Goal: Transaction & Acquisition: Purchase product/service

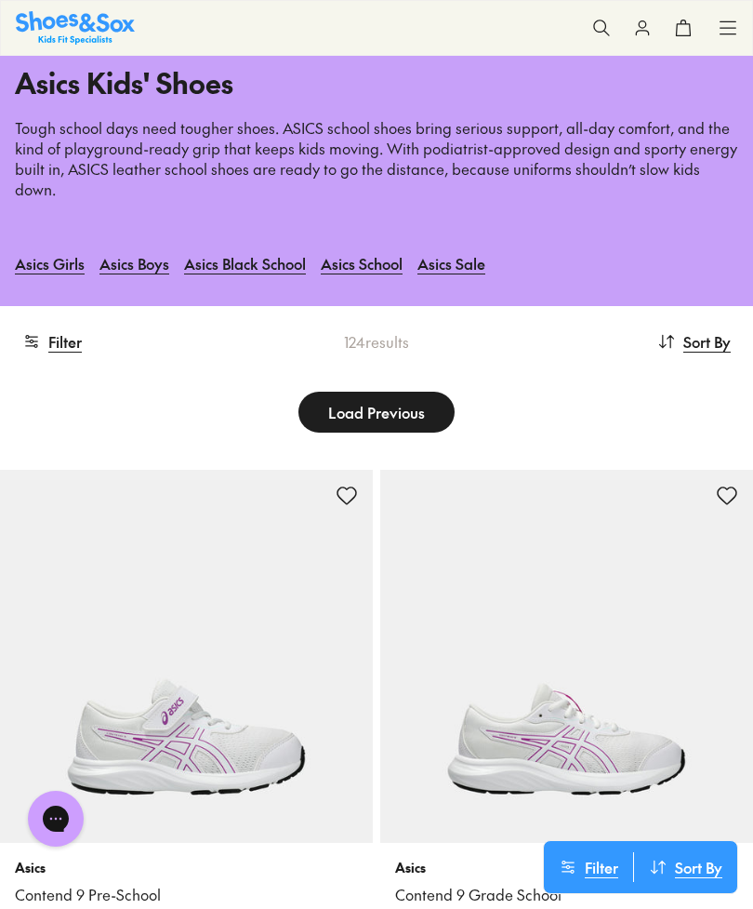
scroll to position [126, 0]
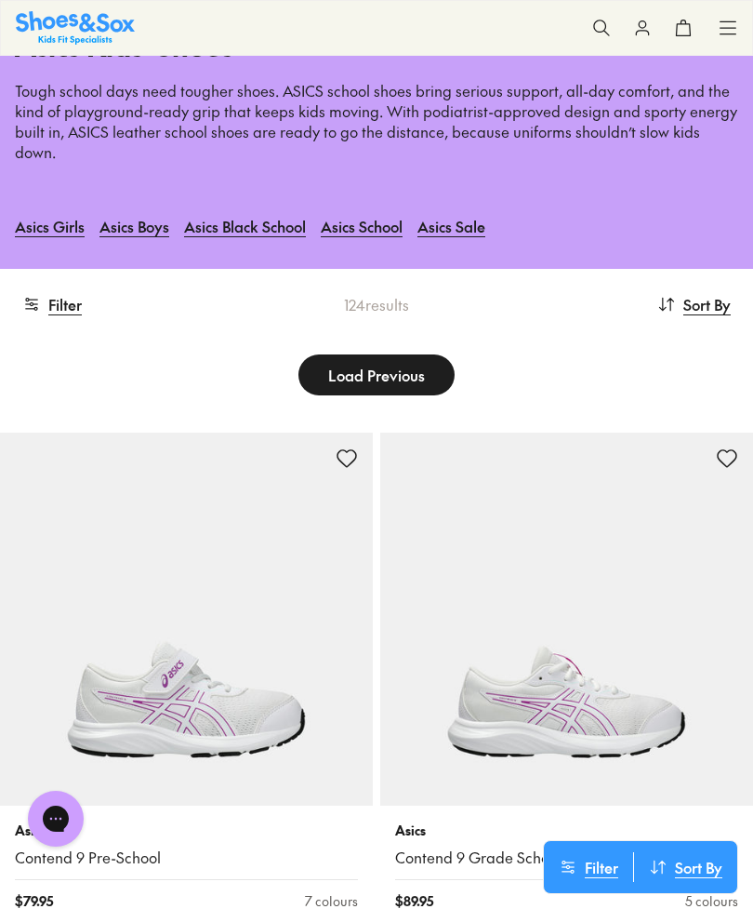
click at [58, 284] on button "Filter" at bounding box center [52, 304] width 60 height 41
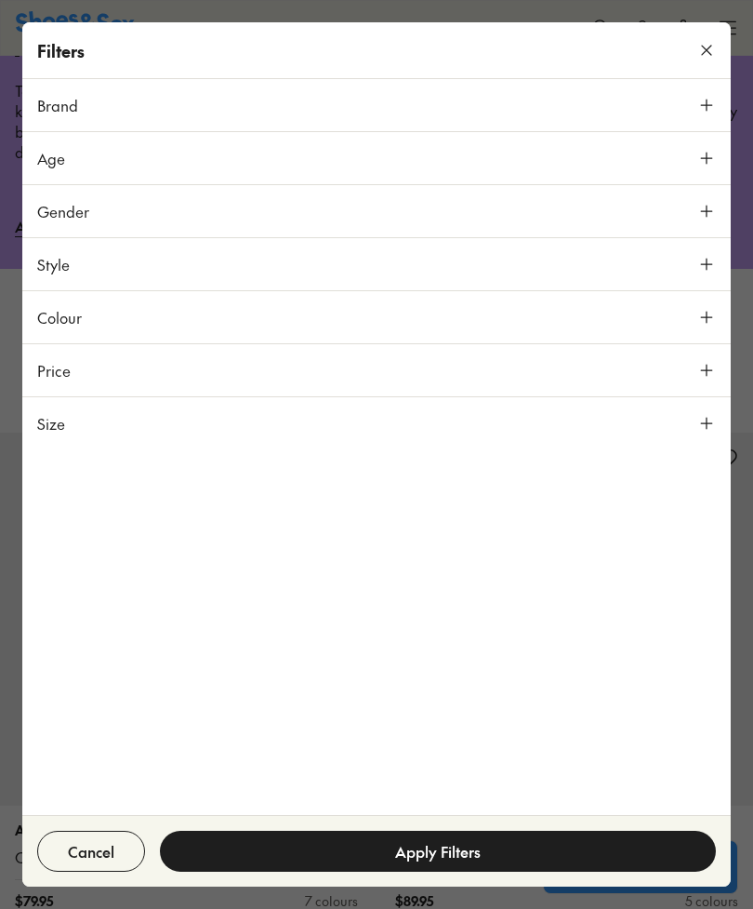
click at [704, 413] on button "Size" at bounding box center [376, 423] width 709 height 52
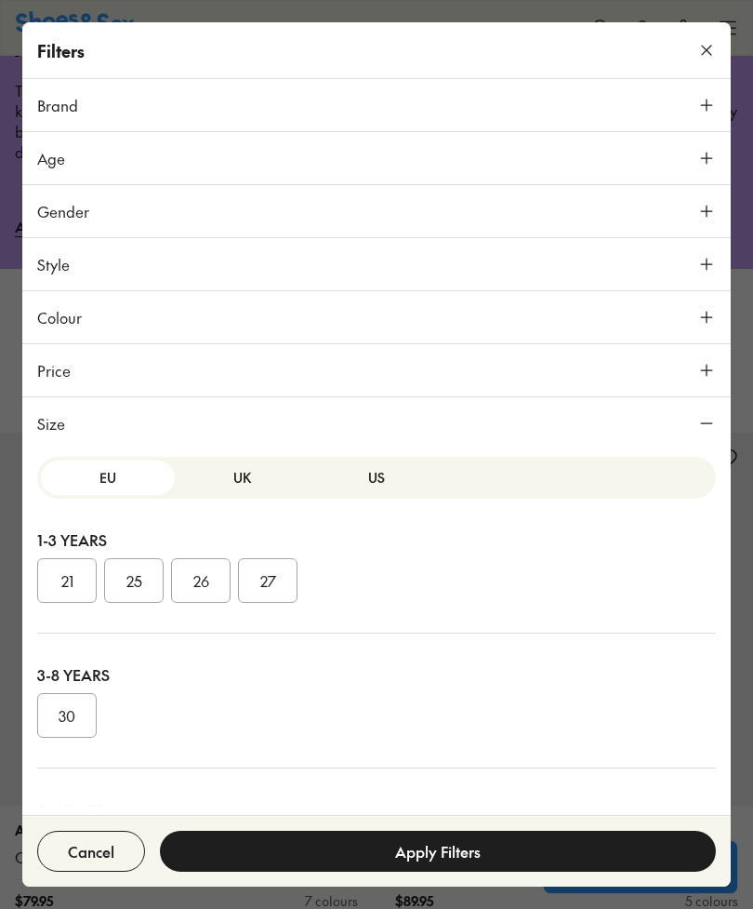
scroll to position [0, 0]
click at [388, 473] on button "US" at bounding box center [377, 477] width 134 height 34
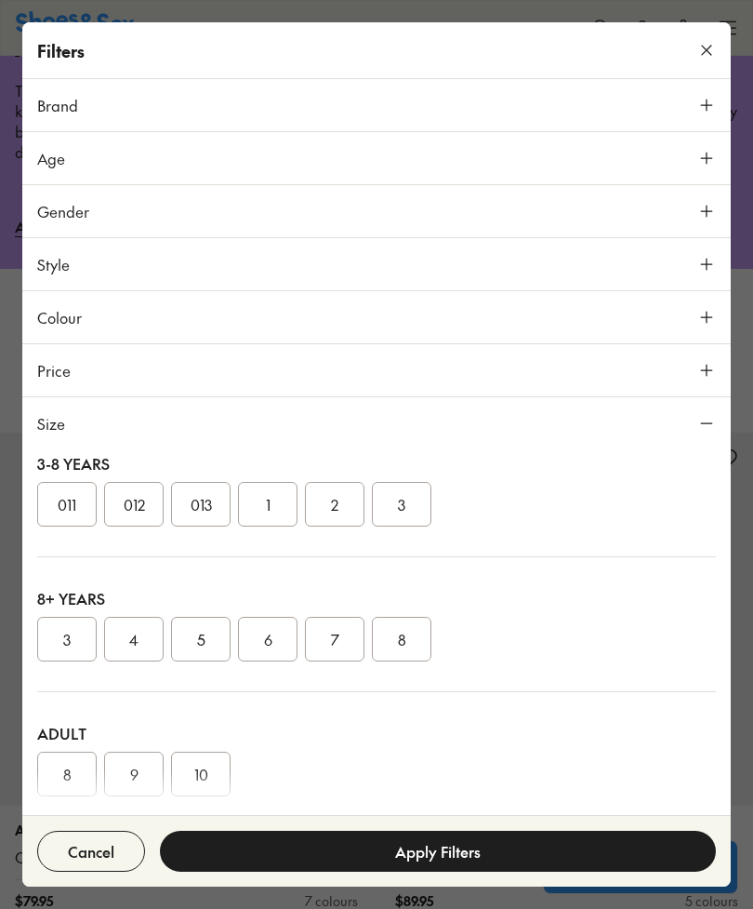
scroll to position [317, 0]
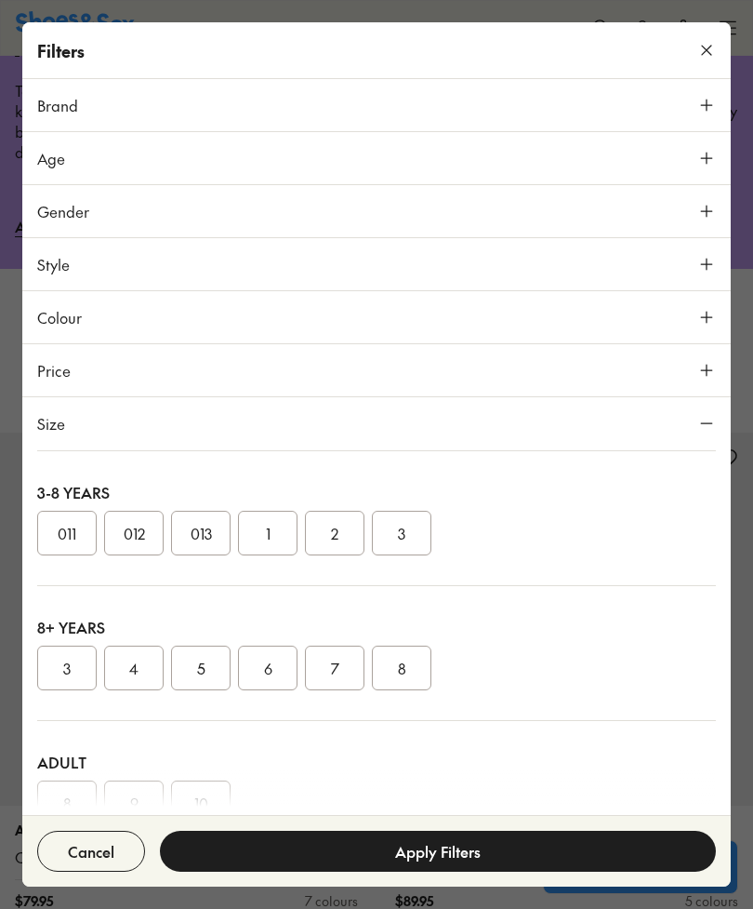
click at [147, 660] on button "4" at bounding box center [134, 668] width 60 height 45
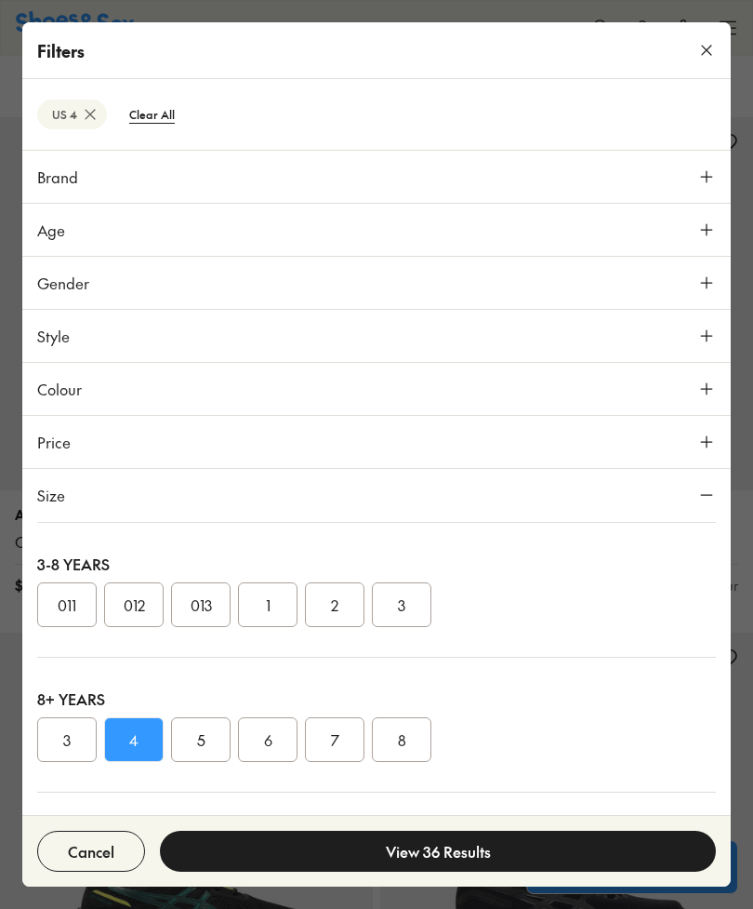
click at [500, 872] on button "View 36 Results" at bounding box center [438, 851] width 556 height 41
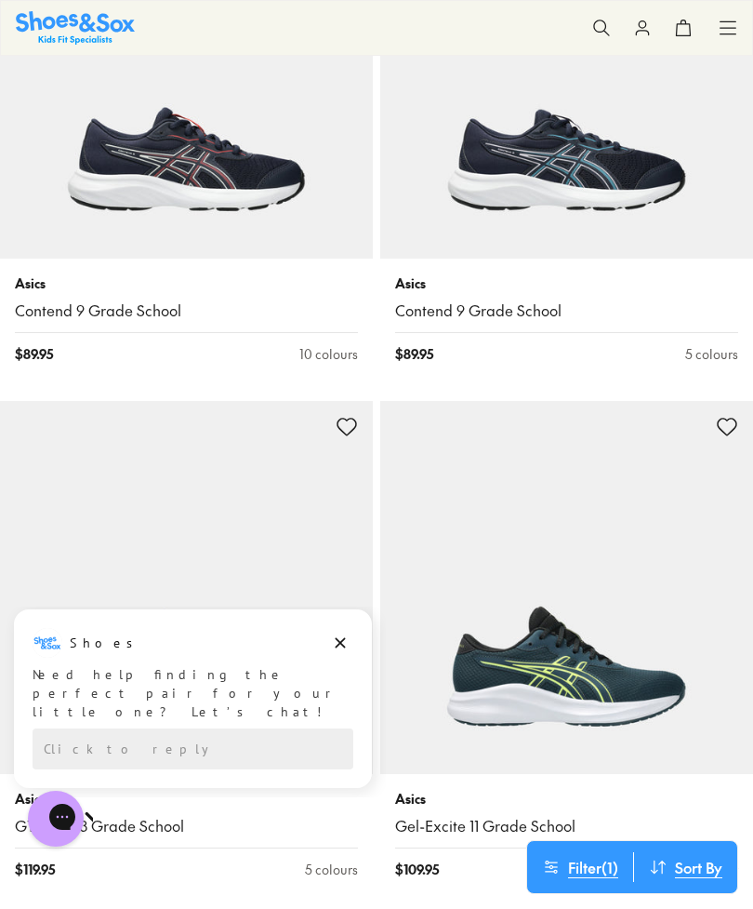
scroll to position [3937, 0]
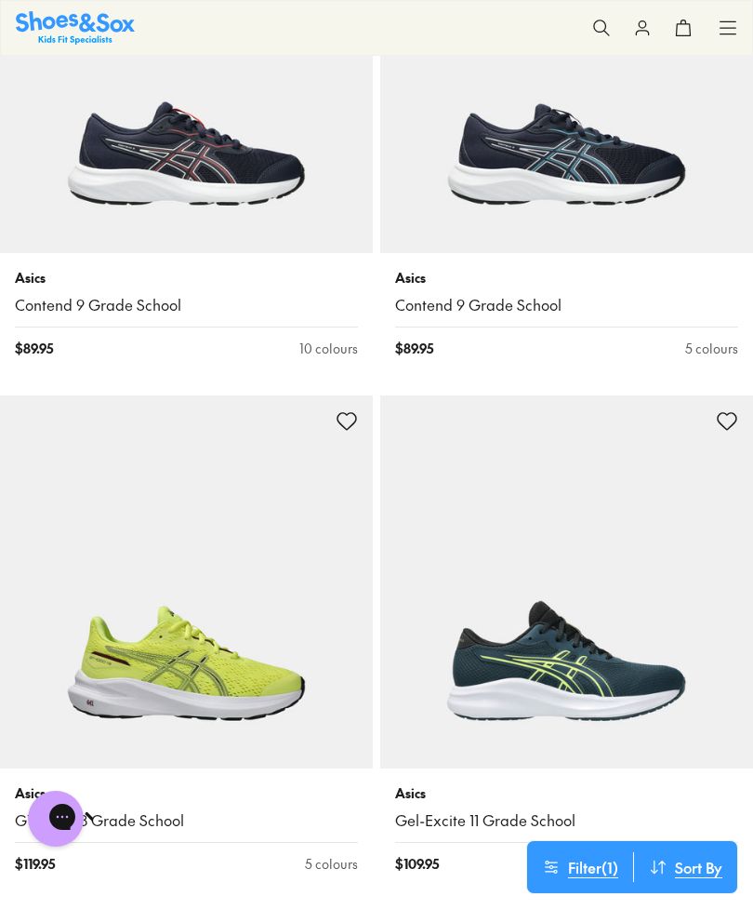
click at [340, 704] on img at bounding box center [186, 581] width 373 height 373
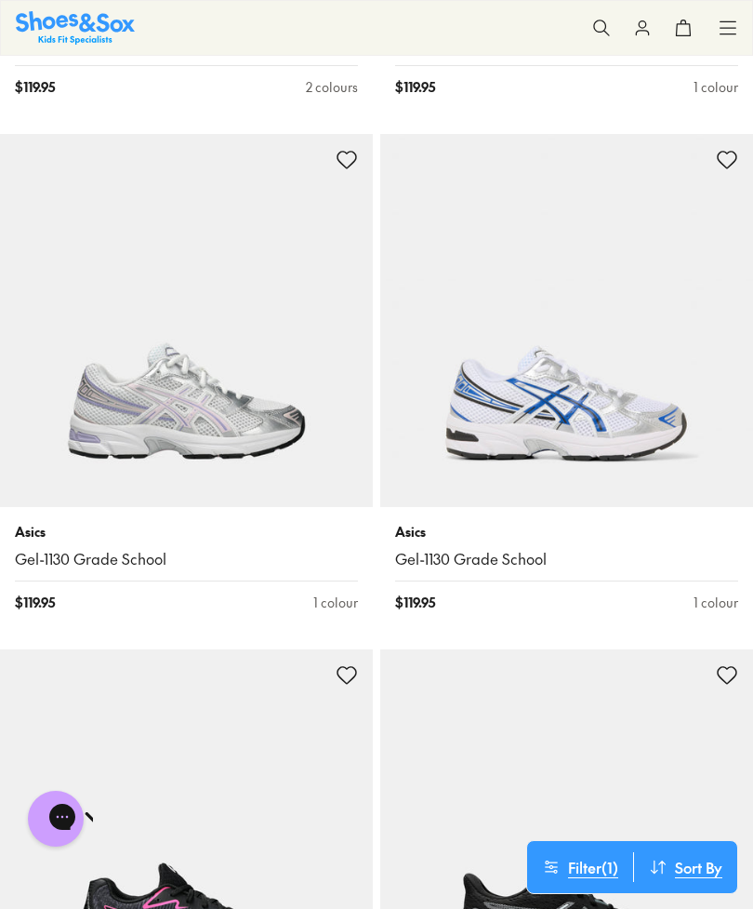
scroll to position [5227, 0]
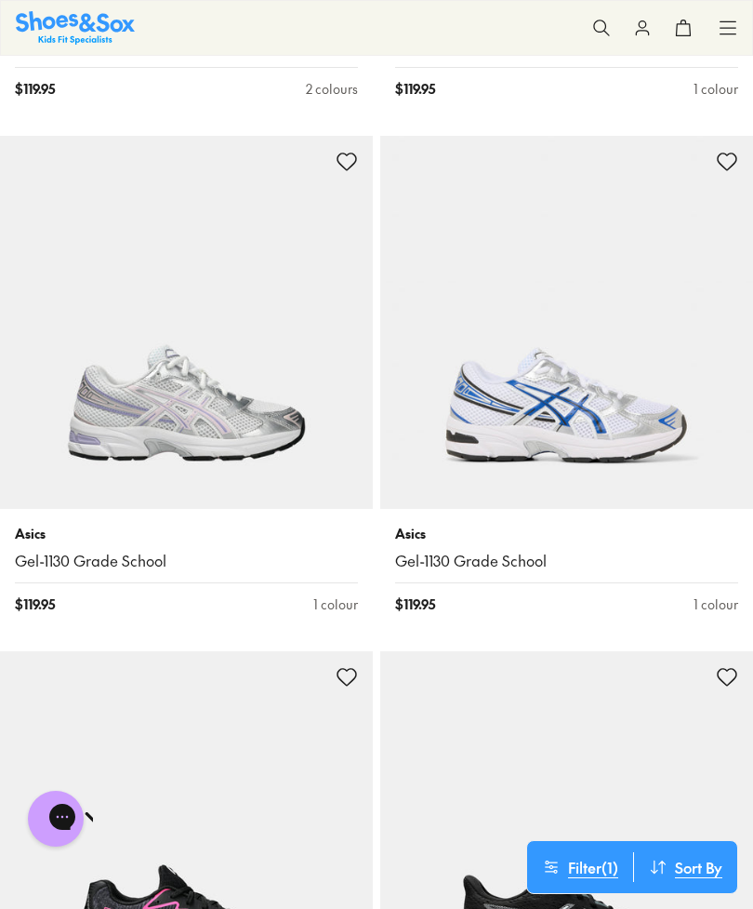
click at [219, 379] on img at bounding box center [186, 322] width 373 height 373
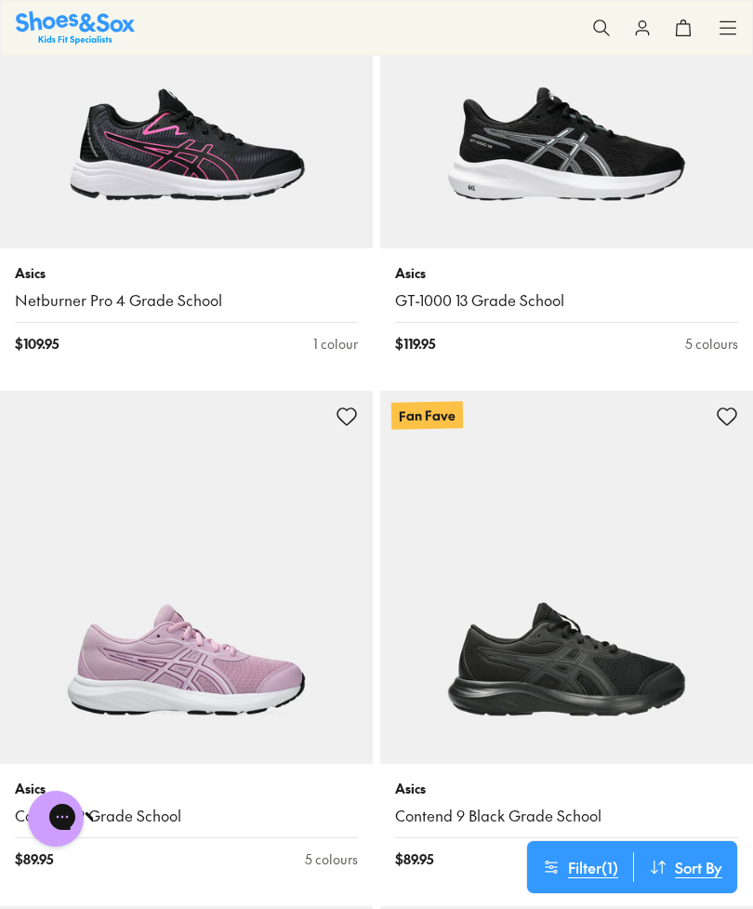
scroll to position [6002, 0]
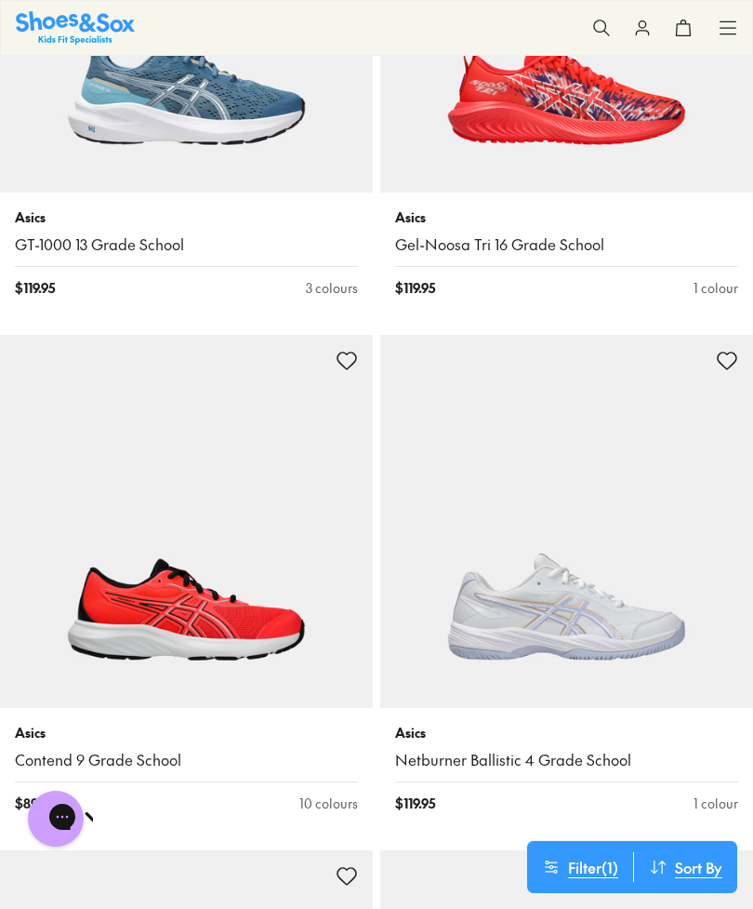
scroll to position [2989, 0]
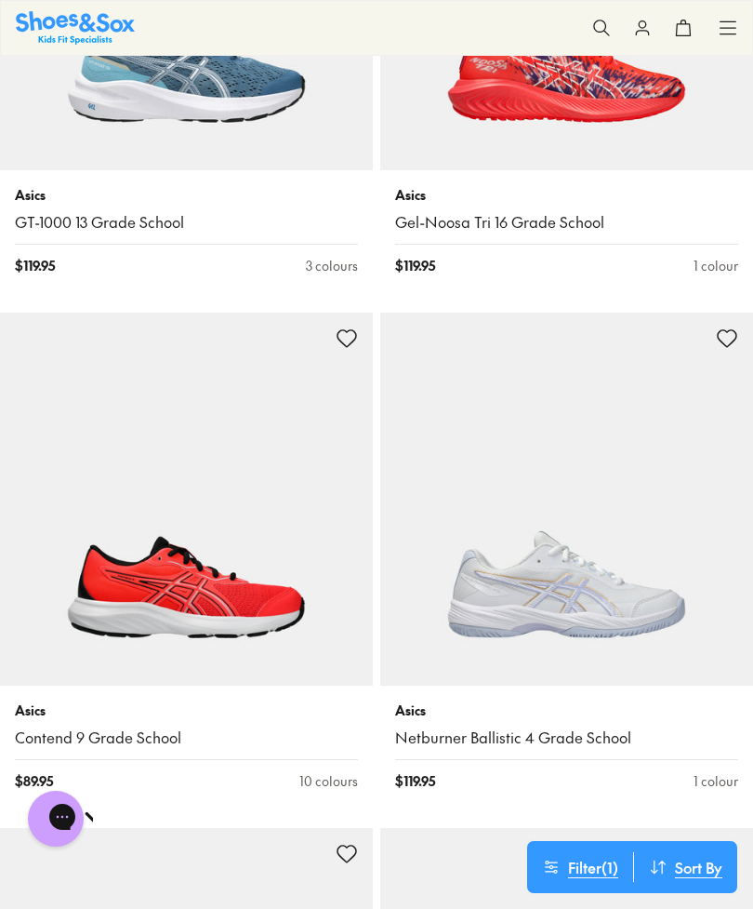
click at [600, 576] on img at bounding box center [566, 499] width 373 height 373
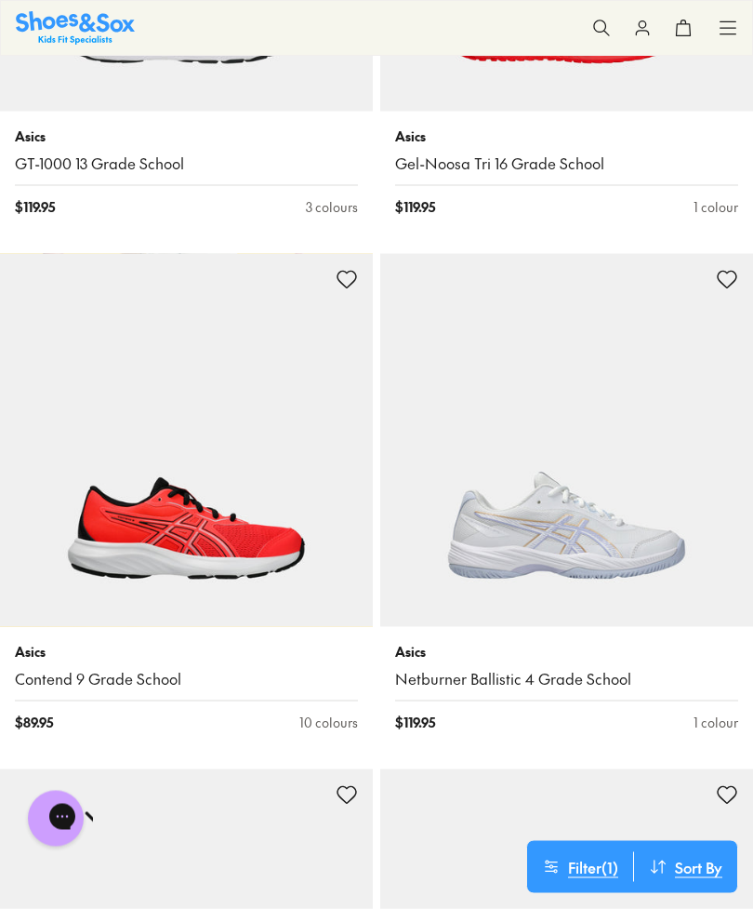
scroll to position [3048, 0]
click at [620, 521] on img at bounding box center [566, 439] width 373 height 373
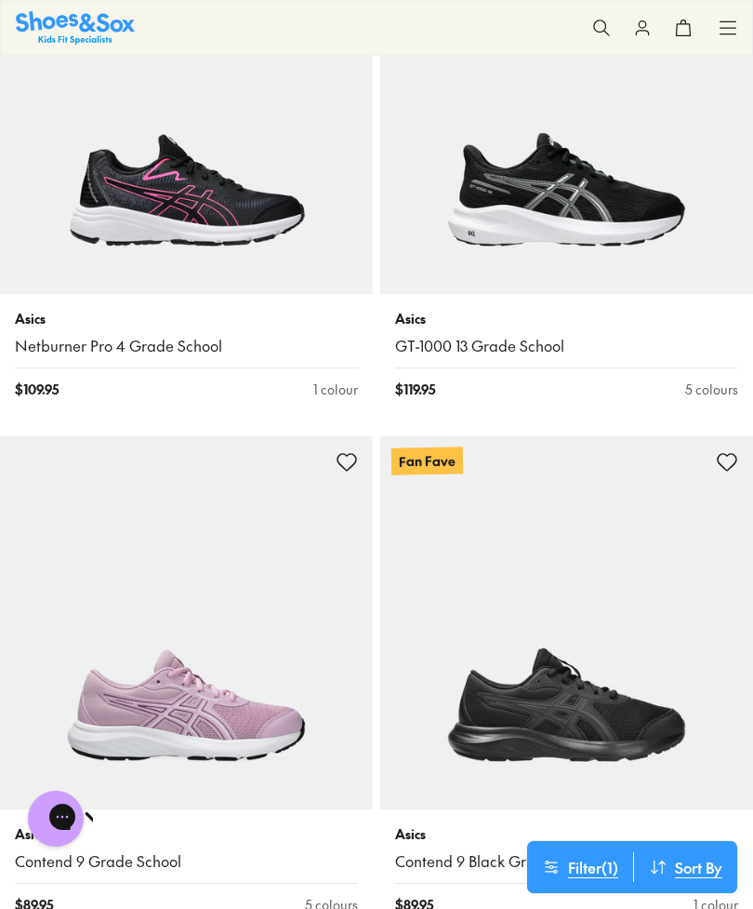
scroll to position [5961, 0]
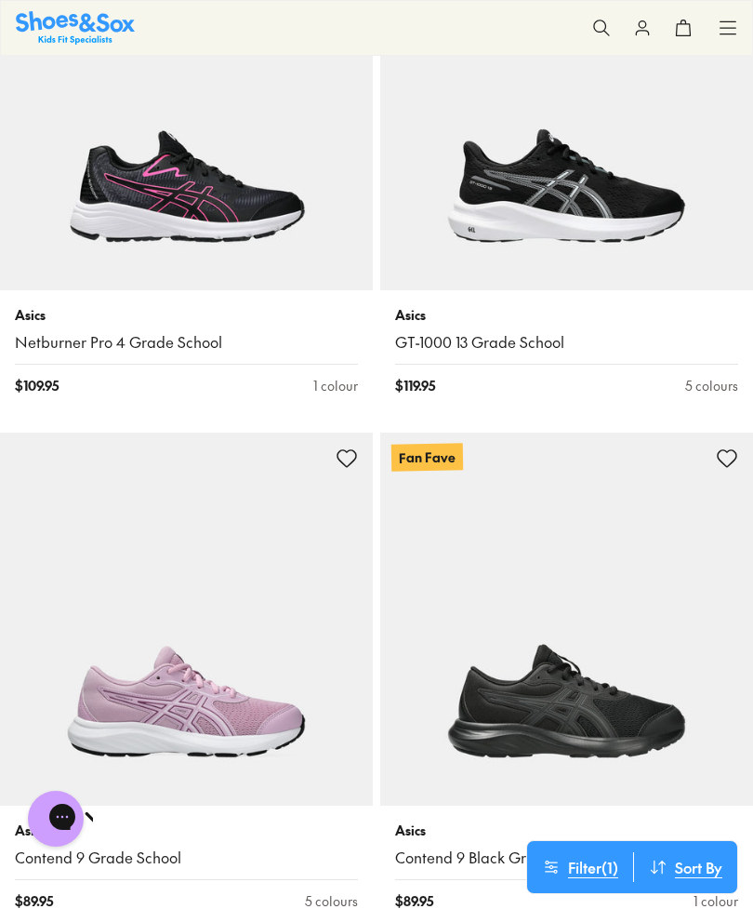
click at [247, 594] on img at bounding box center [186, 619] width 373 height 373
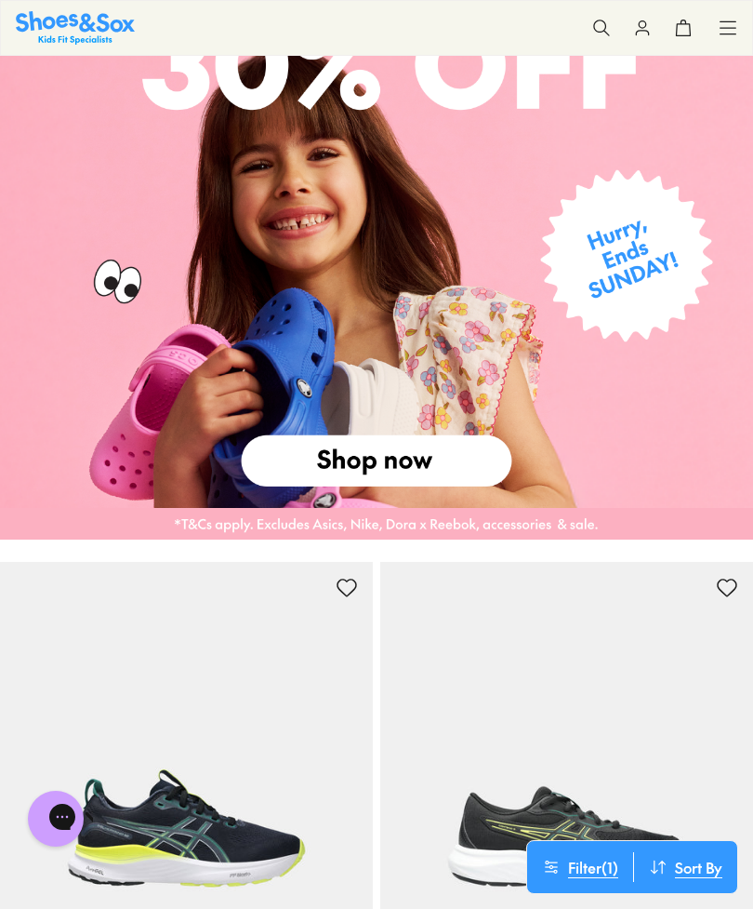
scroll to position [0, 0]
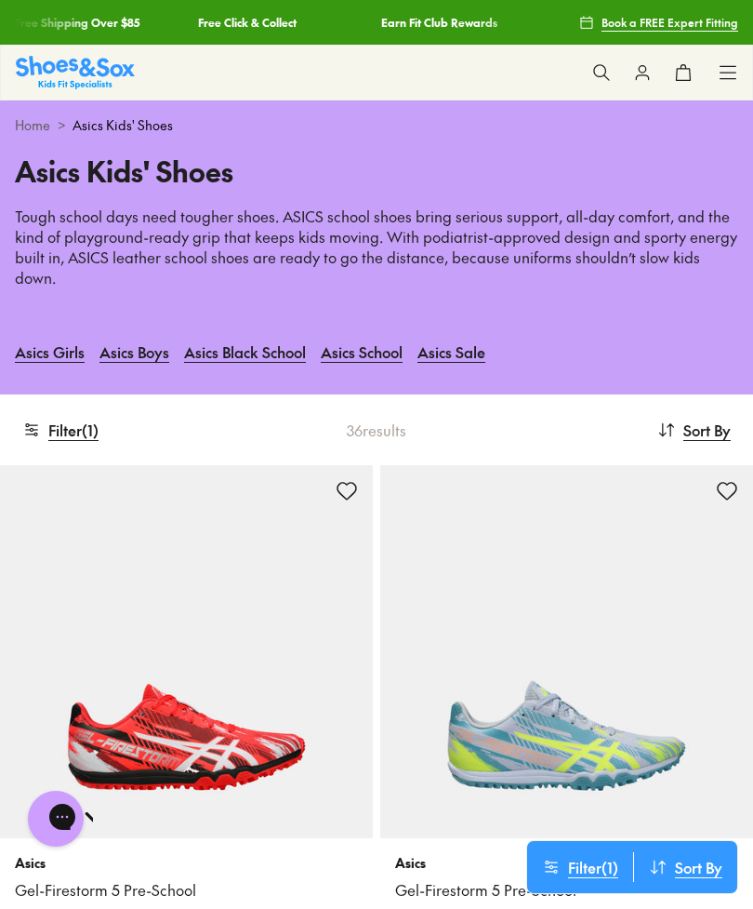
click at [87, 67] on img at bounding box center [75, 72] width 119 height 33
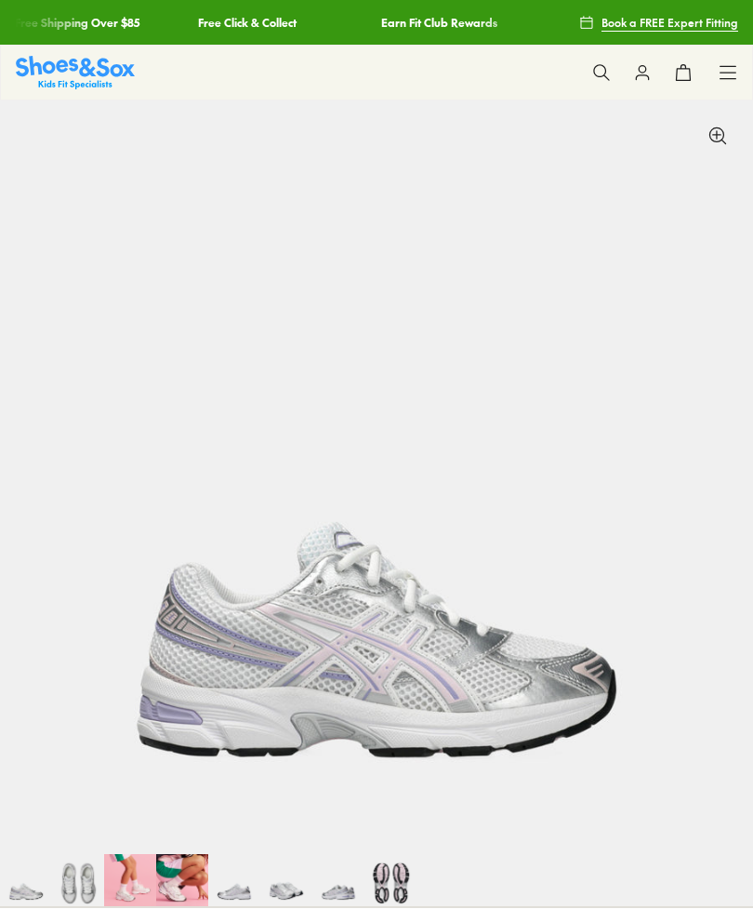
select select "*"
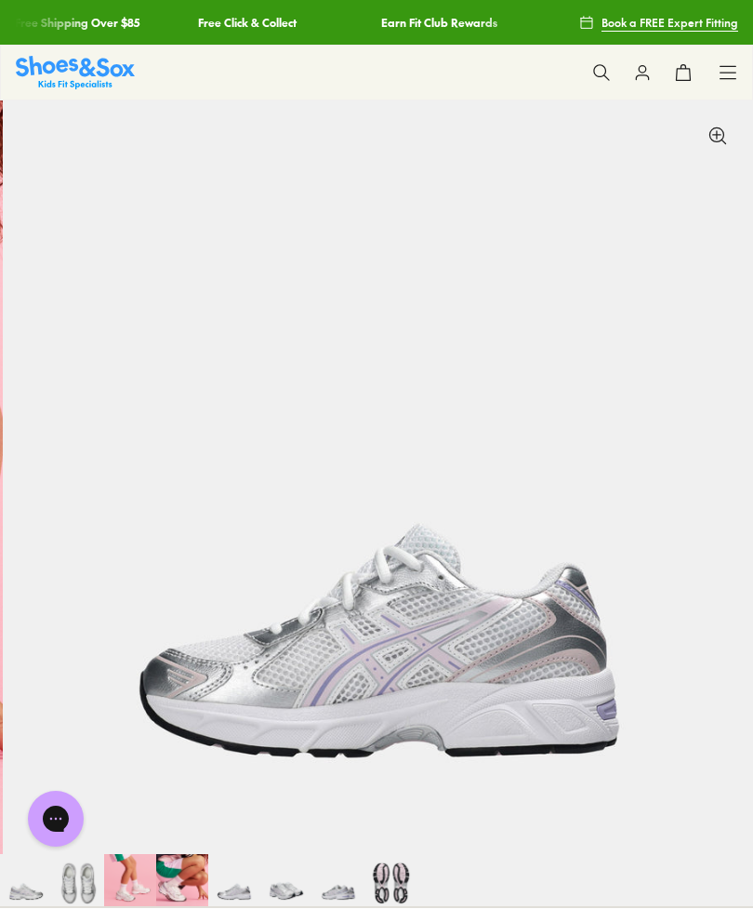
scroll to position [0, 3014]
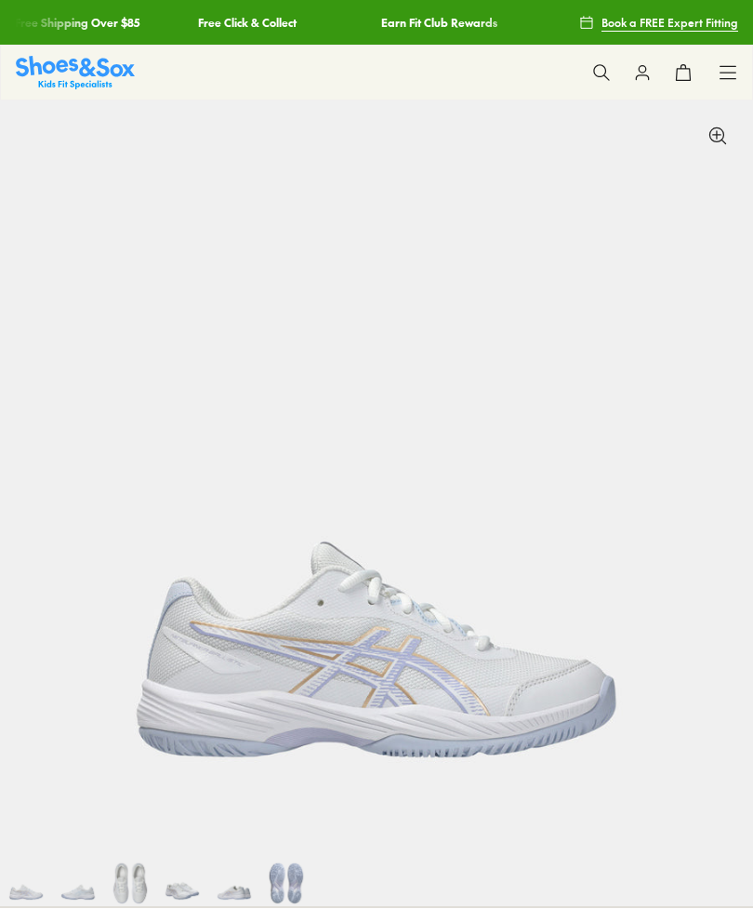
scroll to position [0, 747]
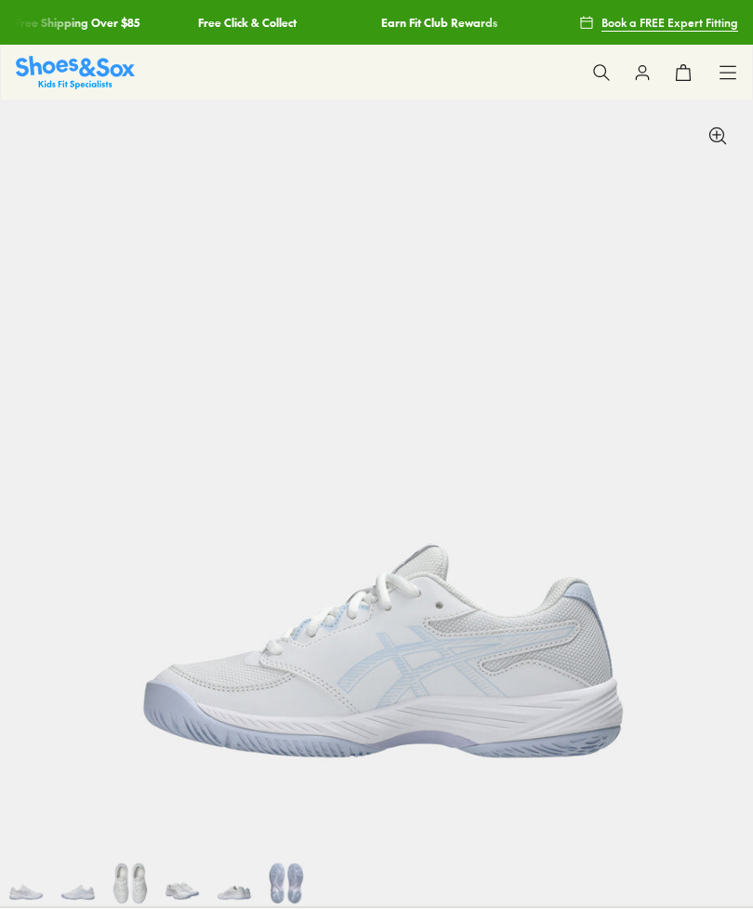
select select "*"
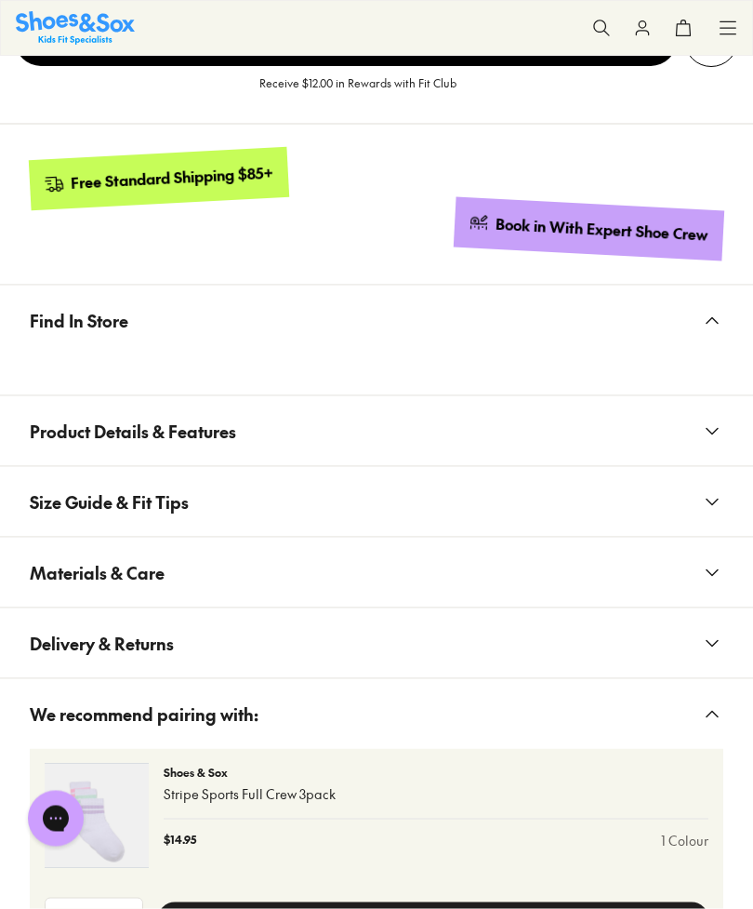
scroll to position [1741, 0]
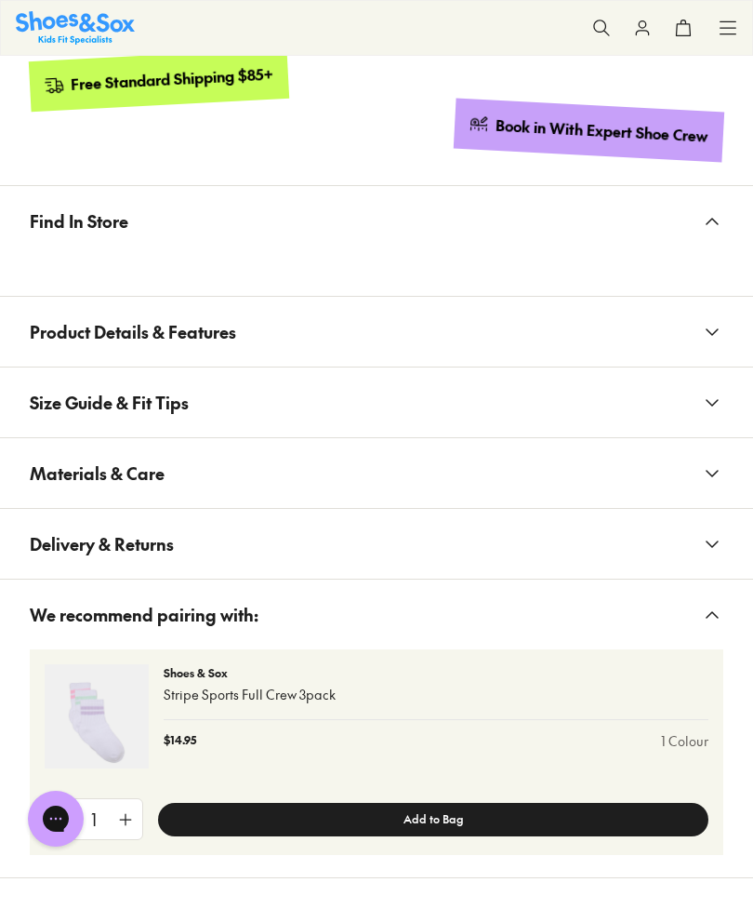
click at [722, 339] on icon at bounding box center [712, 332] width 22 height 22
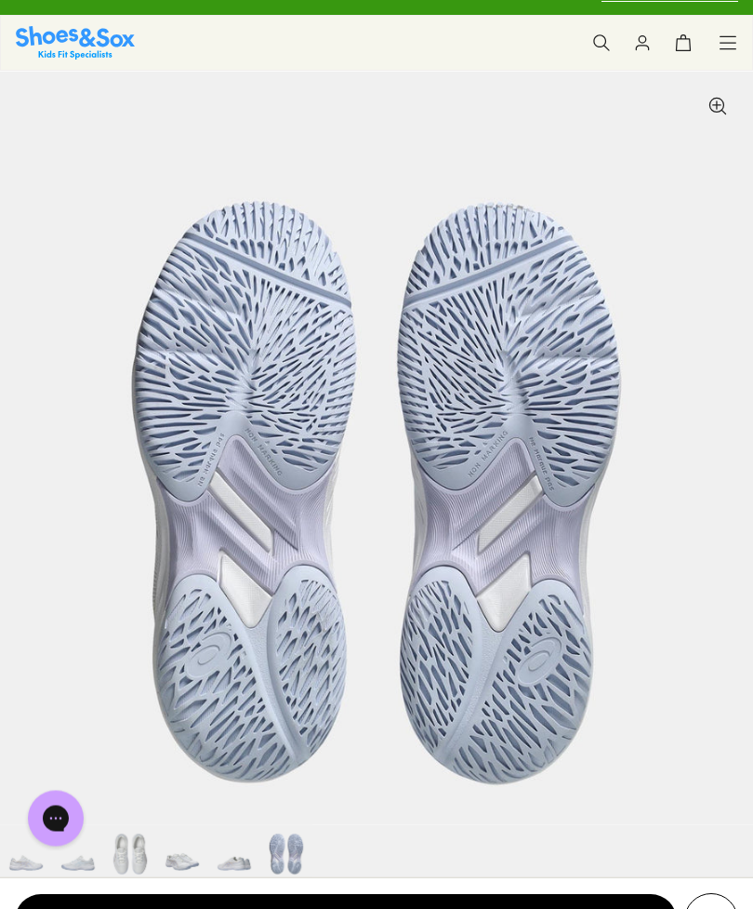
scroll to position [0, 0]
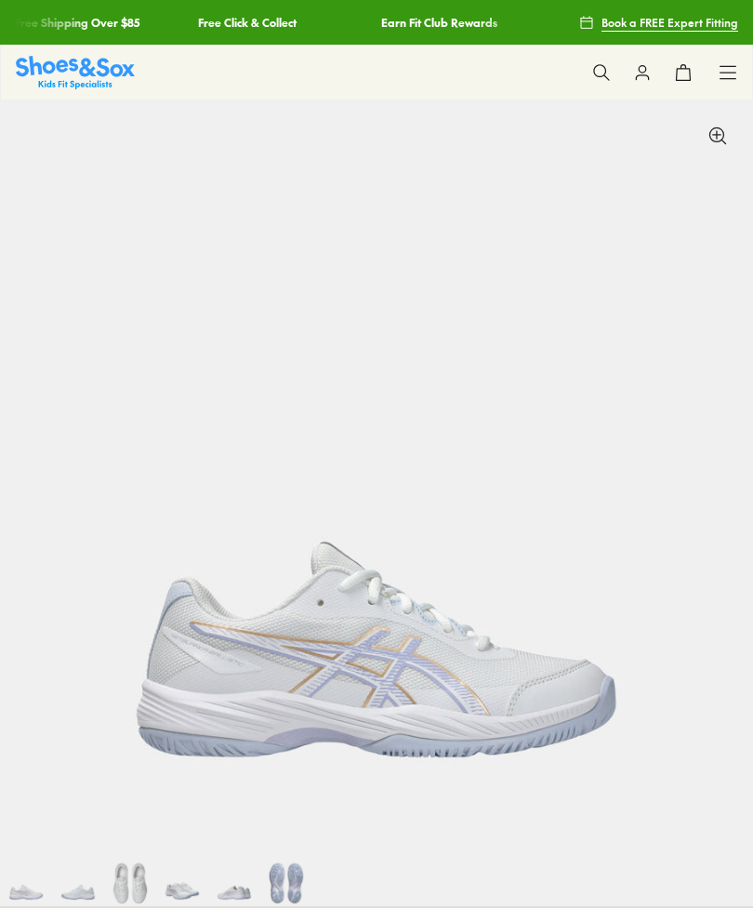
scroll to position [331, 0]
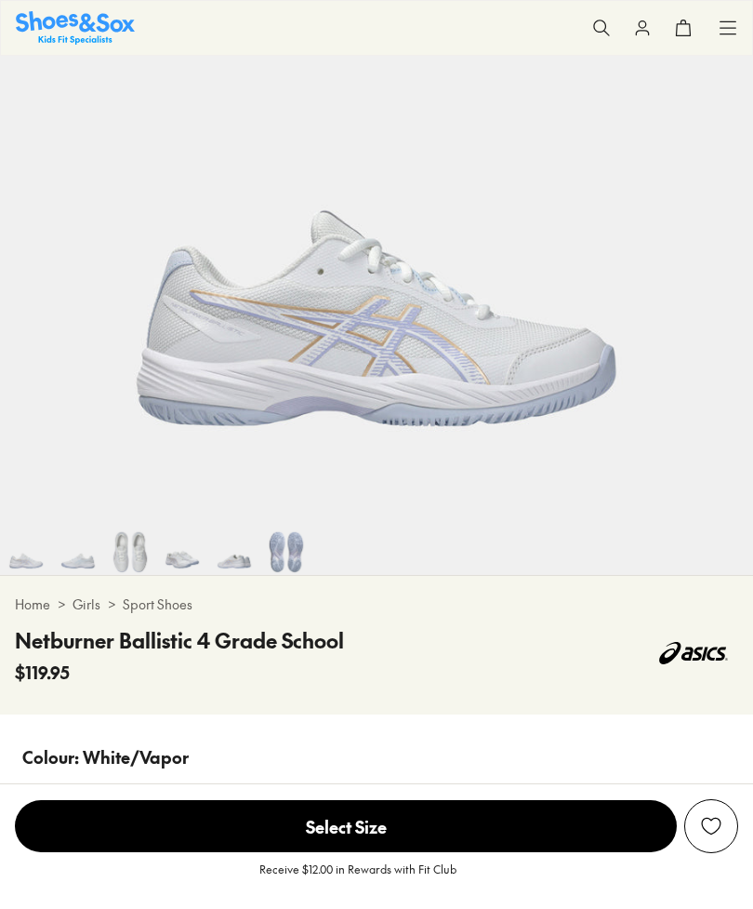
select select "*"
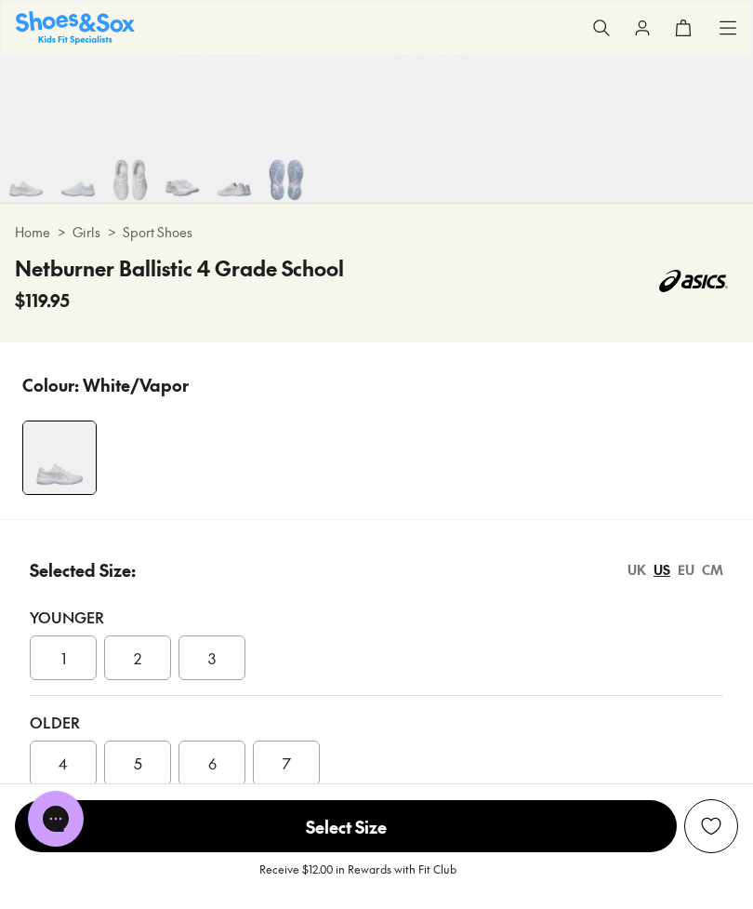
scroll to position [803, 0]
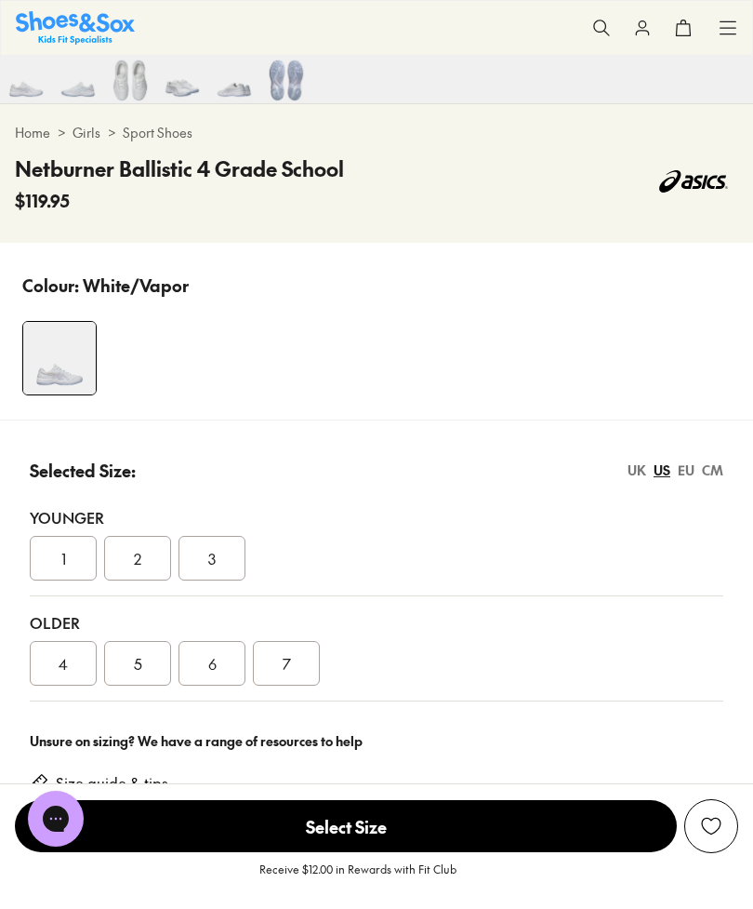
click at [67, 659] on span "4" at bounding box center [63, 663] width 9 height 22
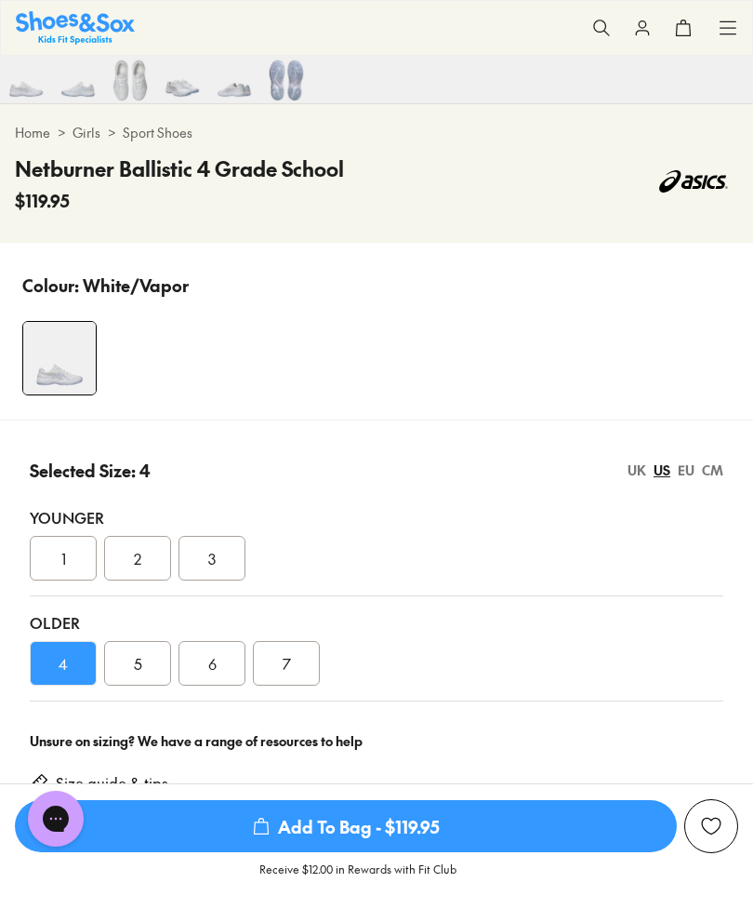
click at [421, 852] on span "Add To Bag - $119.95" at bounding box center [346, 826] width 662 height 52
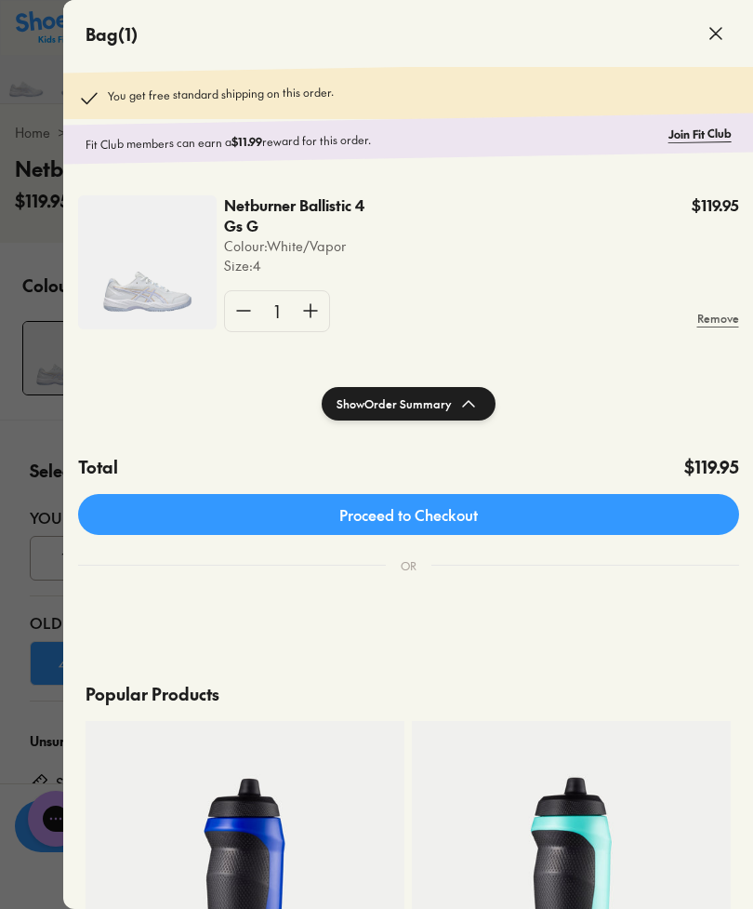
click at [717, 34] on use at bounding box center [716, 33] width 11 height 11
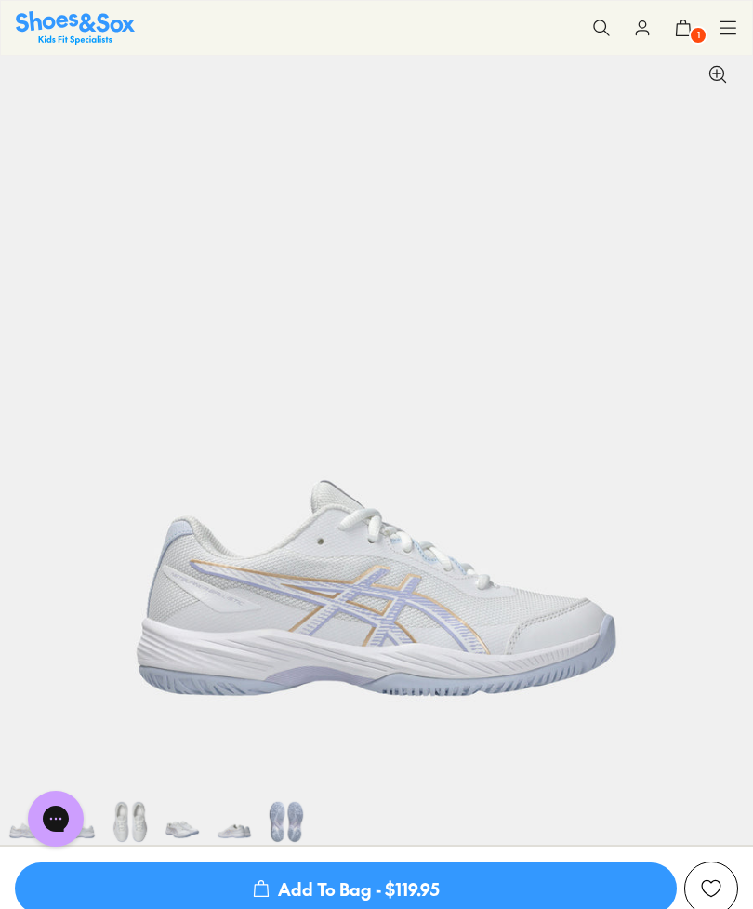
scroll to position [25, 0]
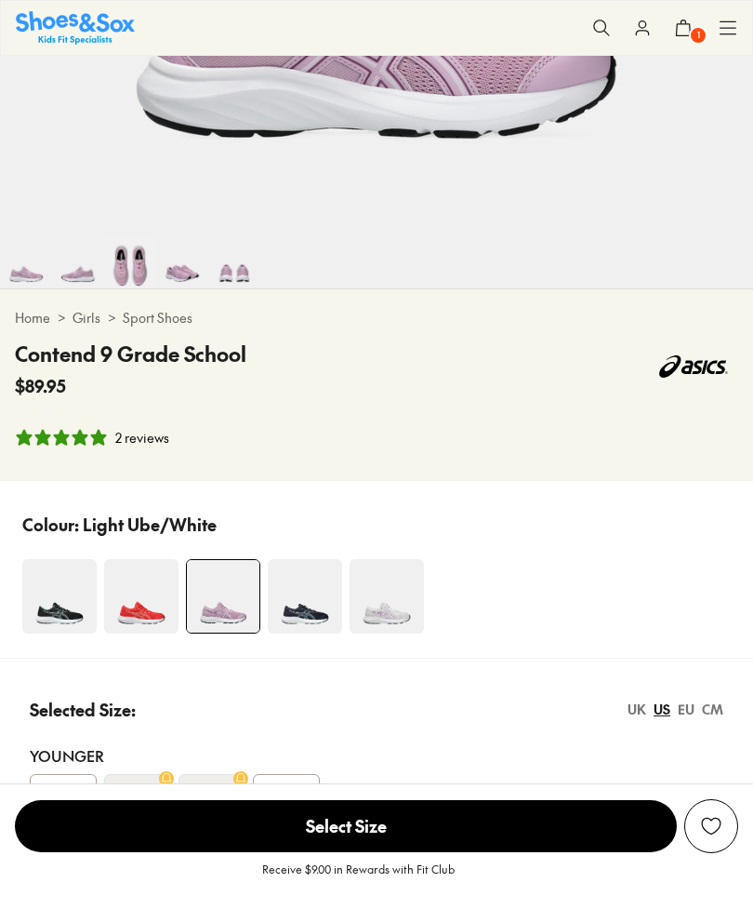
select select "*"
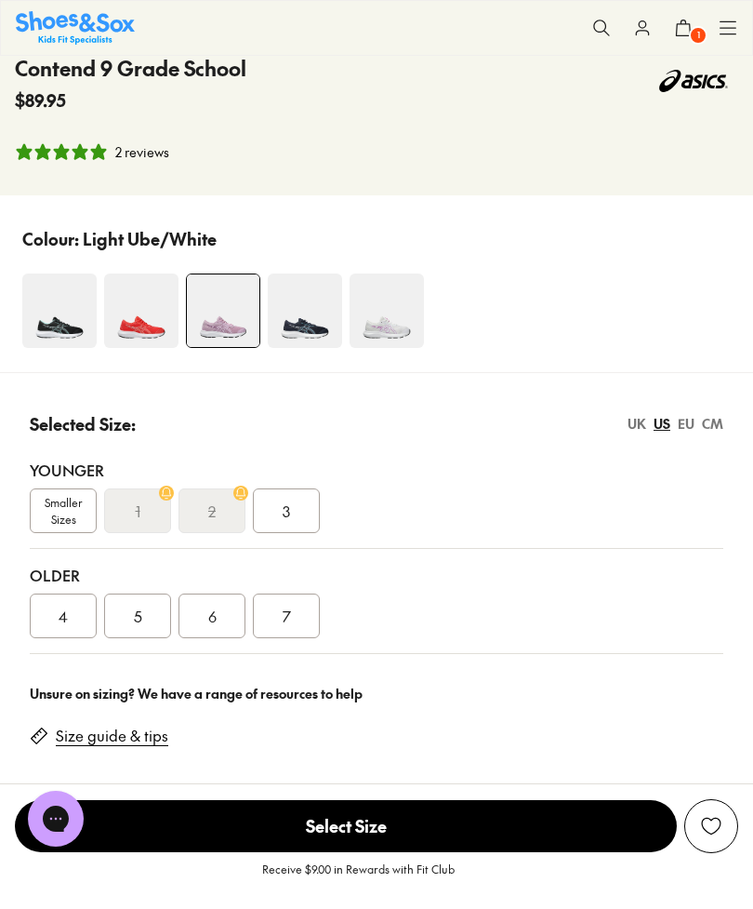
click at [78, 610] on div "4" at bounding box center [63, 615] width 67 height 45
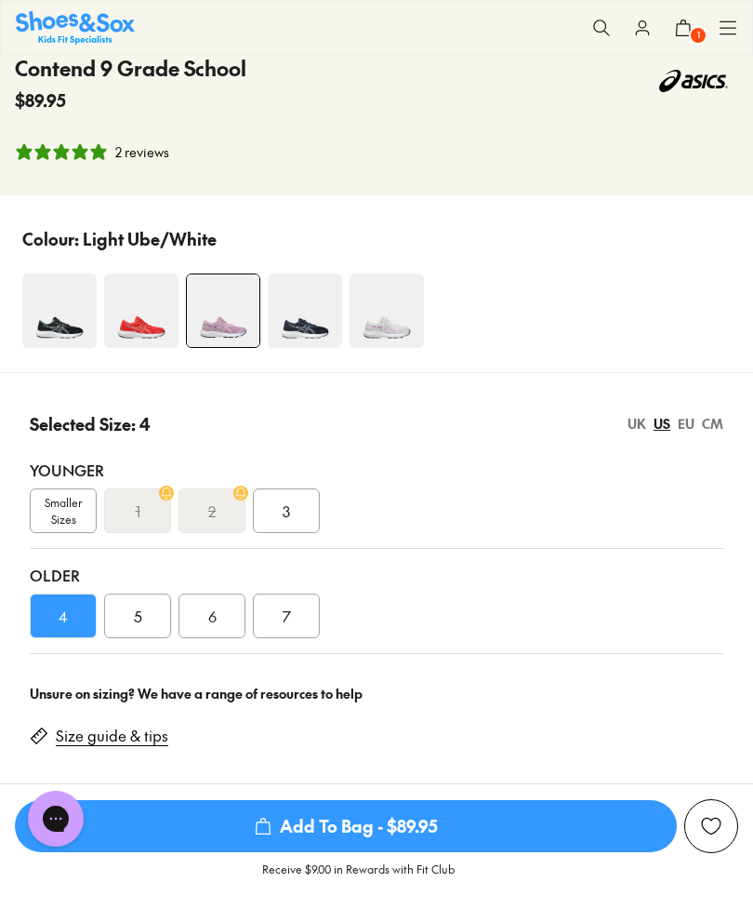
click at [379, 832] on span "Add To Bag - $89.95" at bounding box center [346, 826] width 662 height 52
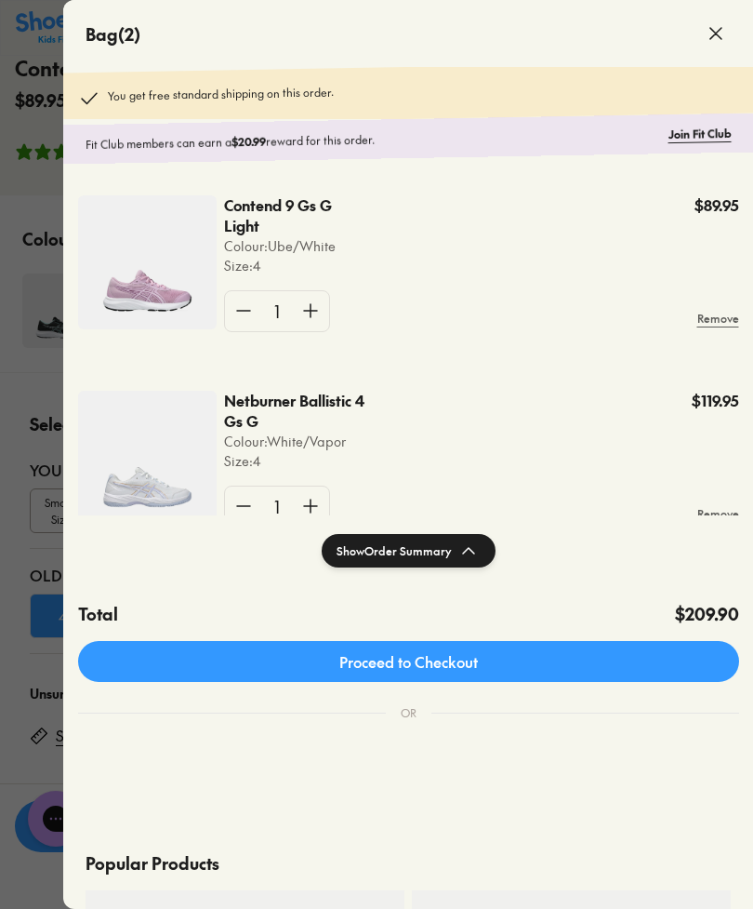
click at [285, 198] on p "Contend 9 Gs G Light" at bounding box center [282, 215] width 117 height 41
click at [237, 230] on p "Contend 9 Gs G Light" at bounding box center [282, 215] width 117 height 41
click at [157, 291] on img at bounding box center [147, 262] width 139 height 134
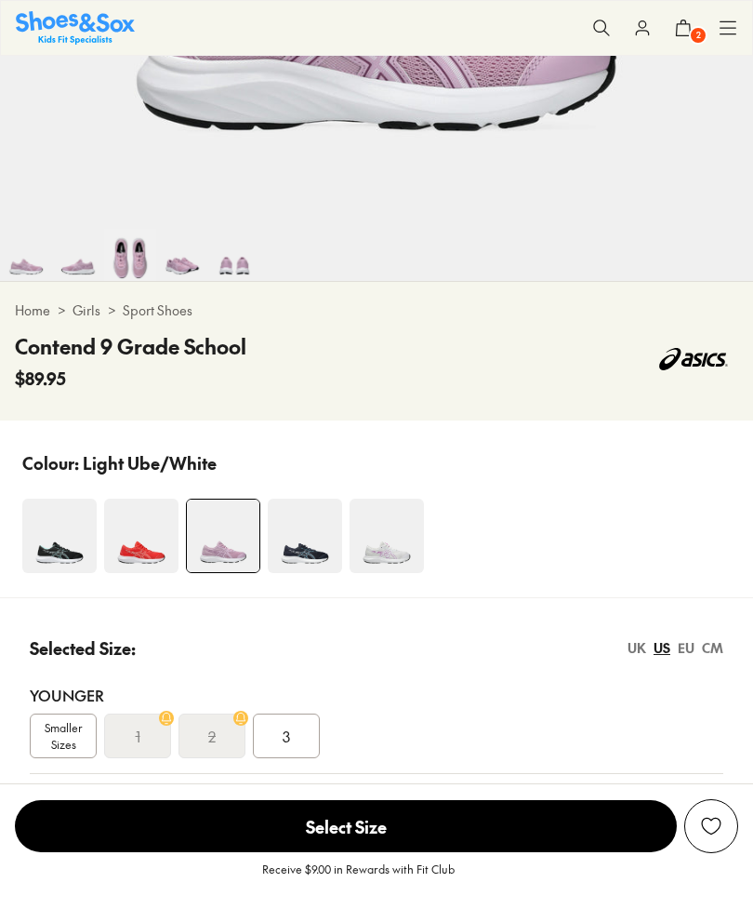
select select "*"
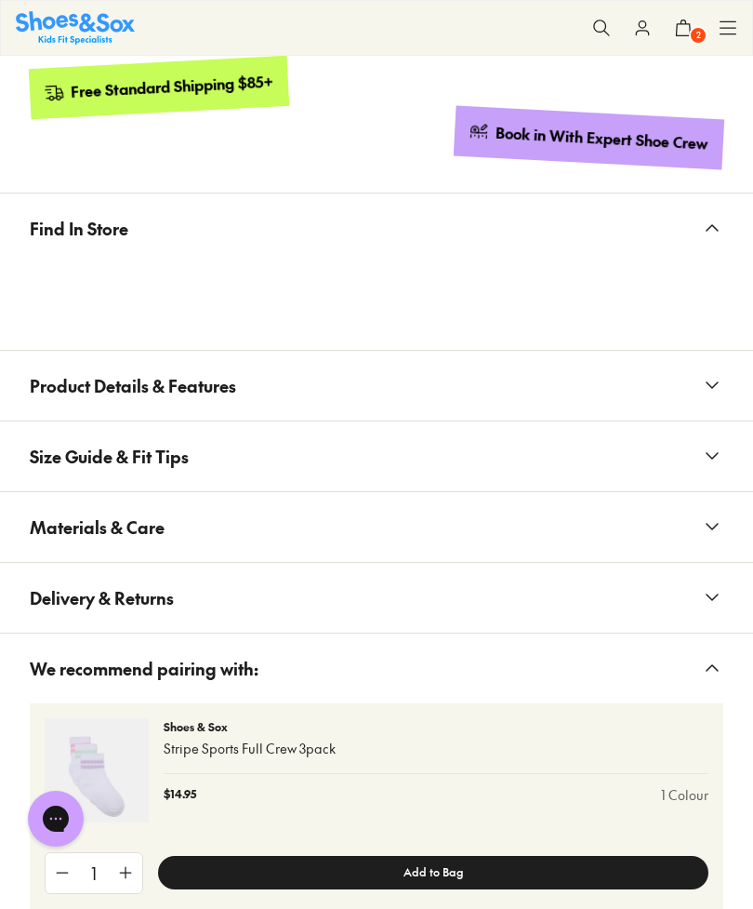
scroll to position [1792, 0]
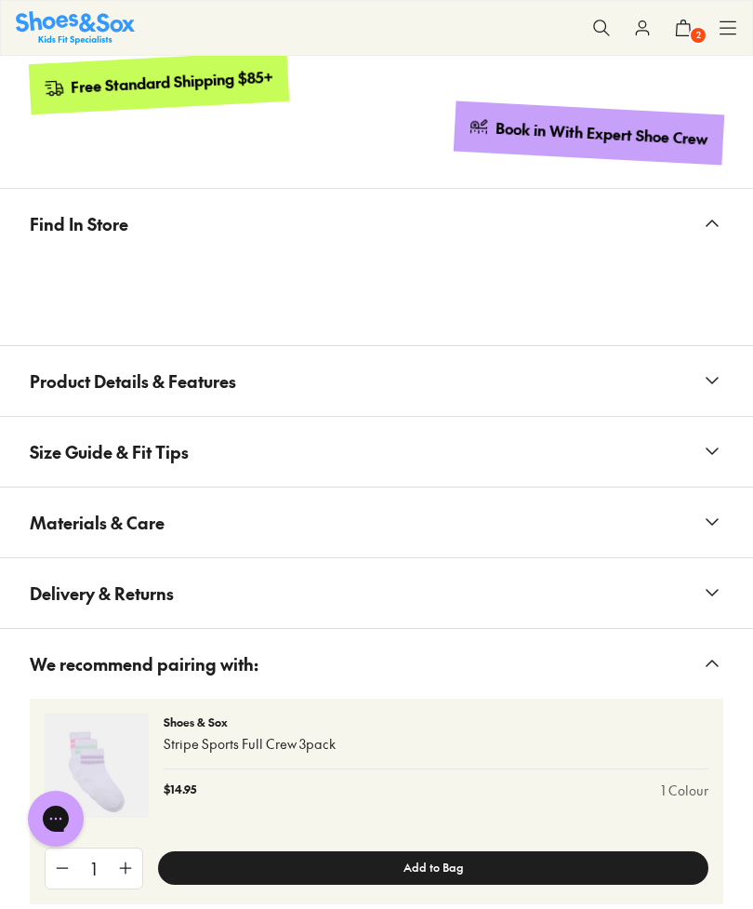
click at [711, 380] on use at bounding box center [712, 381] width 11 height 6
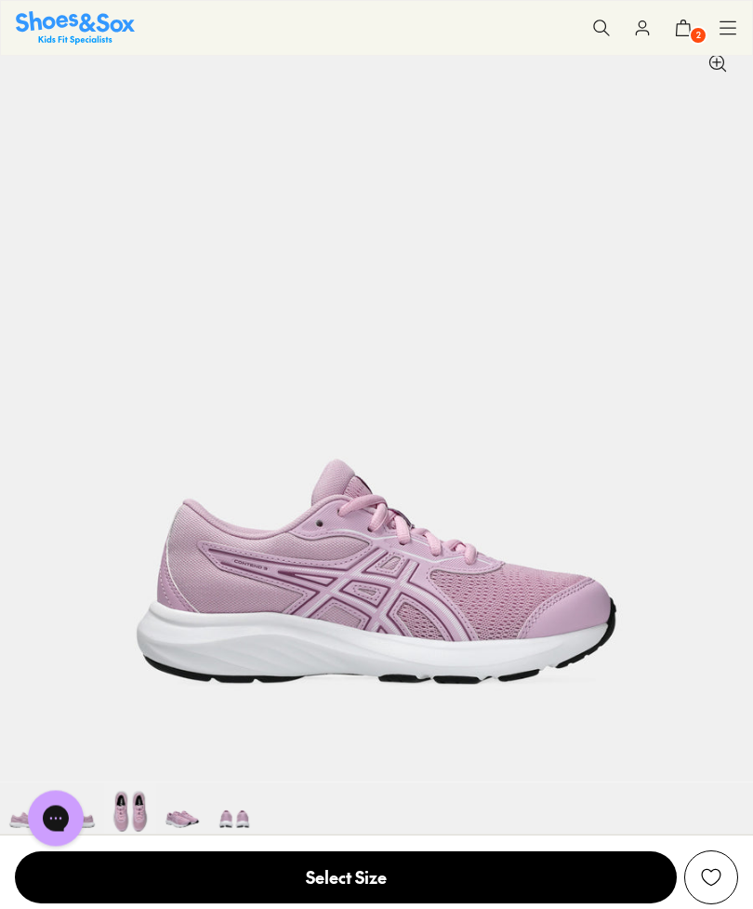
scroll to position [0, 0]
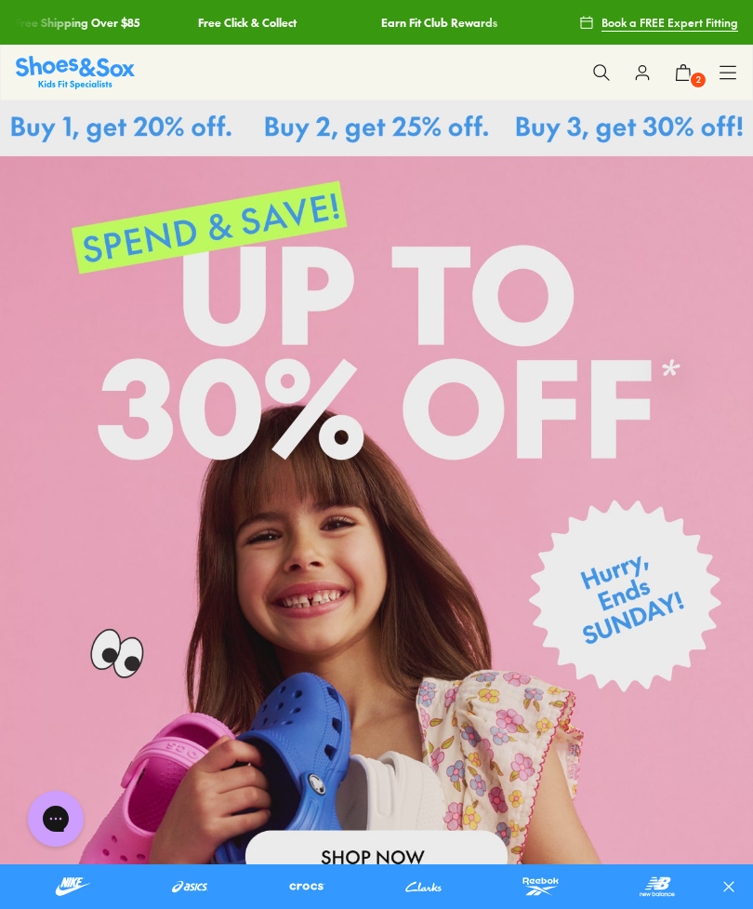
click at [683, 78] on icon at bounding box center [683, 72] width 19 height 19
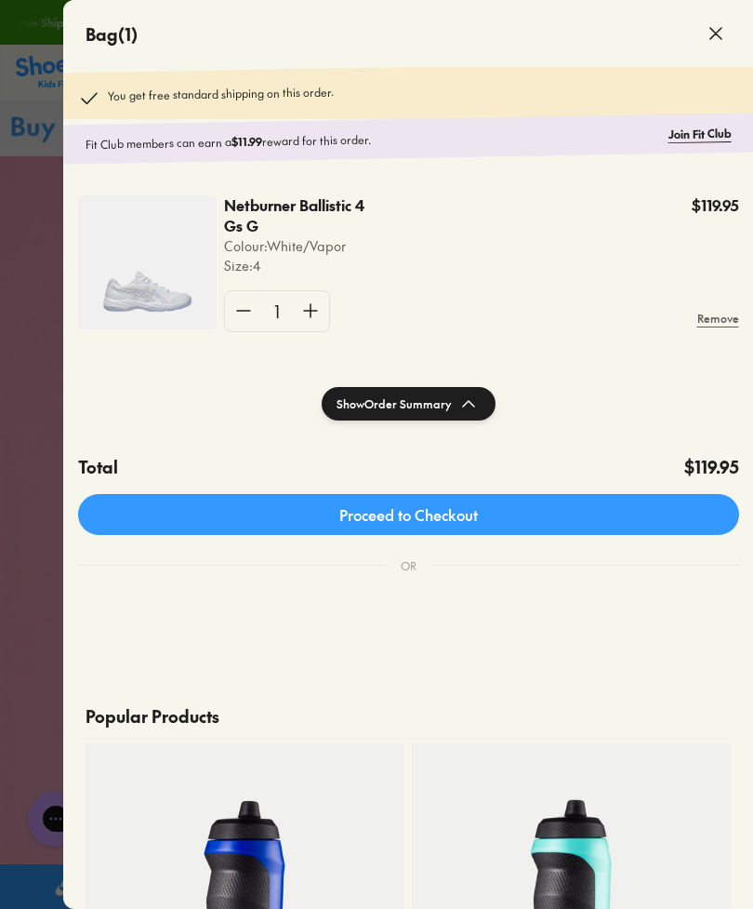
click at [485, 514] on link "Proceed to Checkout" at bounding box center [408, 514] width 661 height 41
